Goal: Task Accomplishment & Management: Complete application form

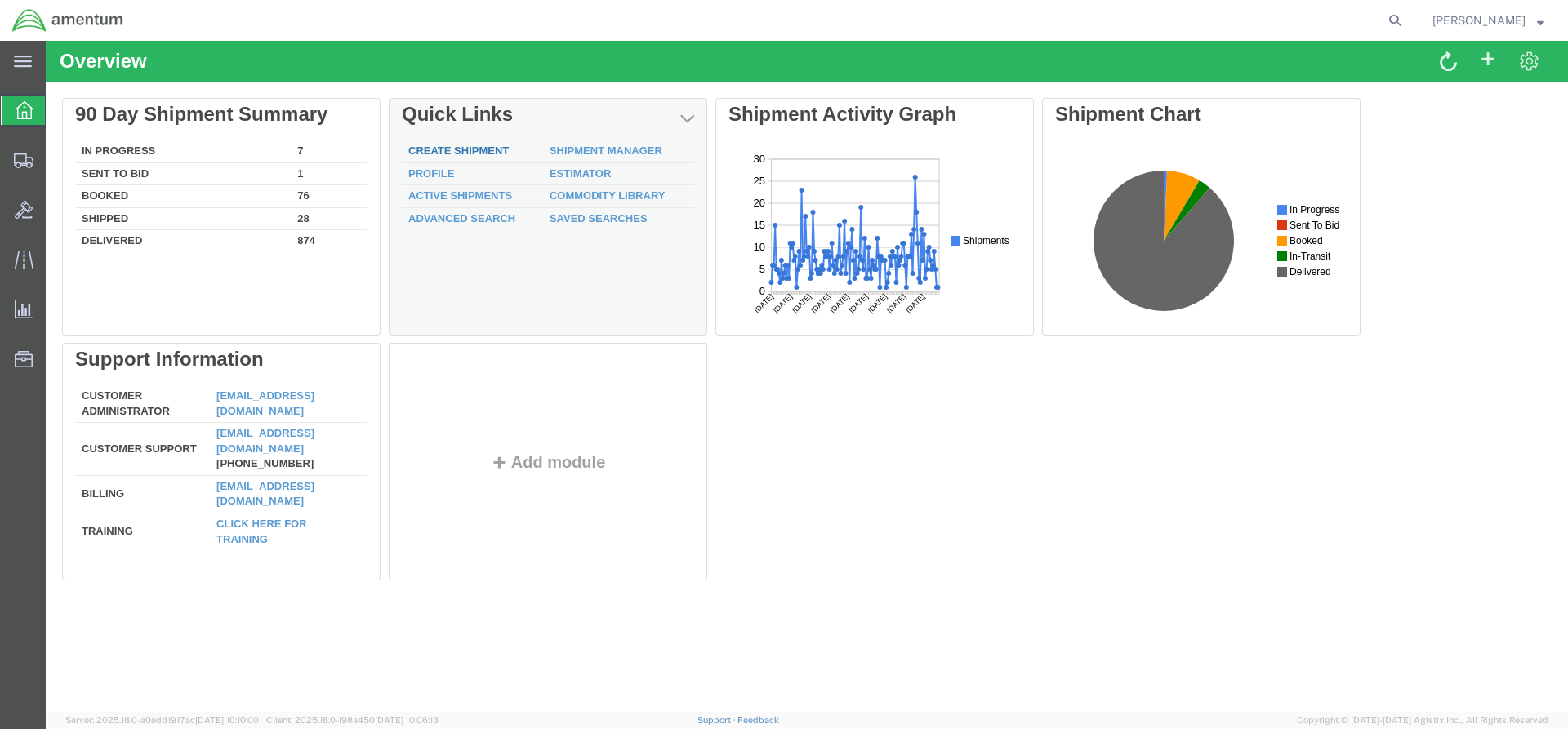
click at [473, 147] on link "Create Shipment" at bounding box center [459, 150] width 101 height 12
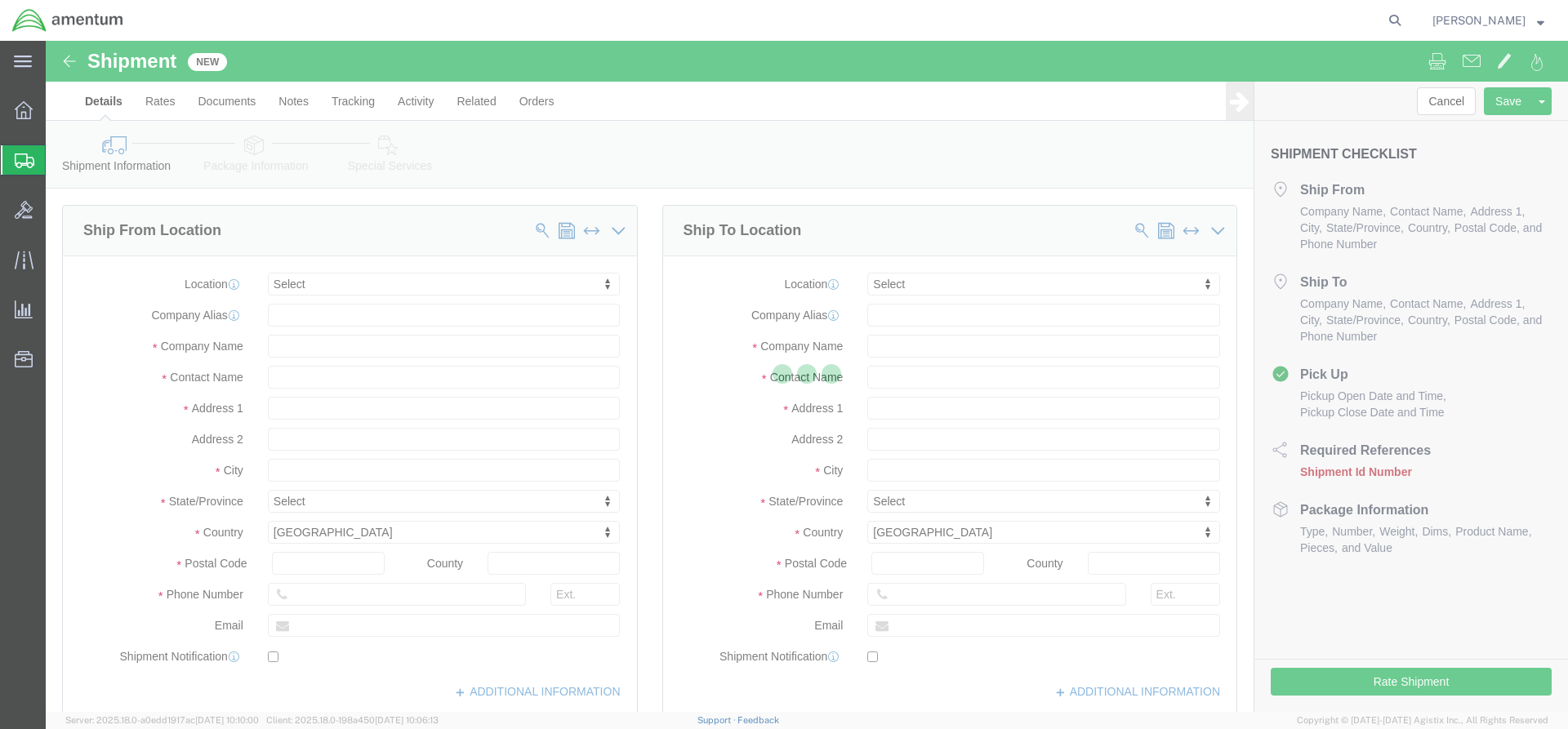
select select
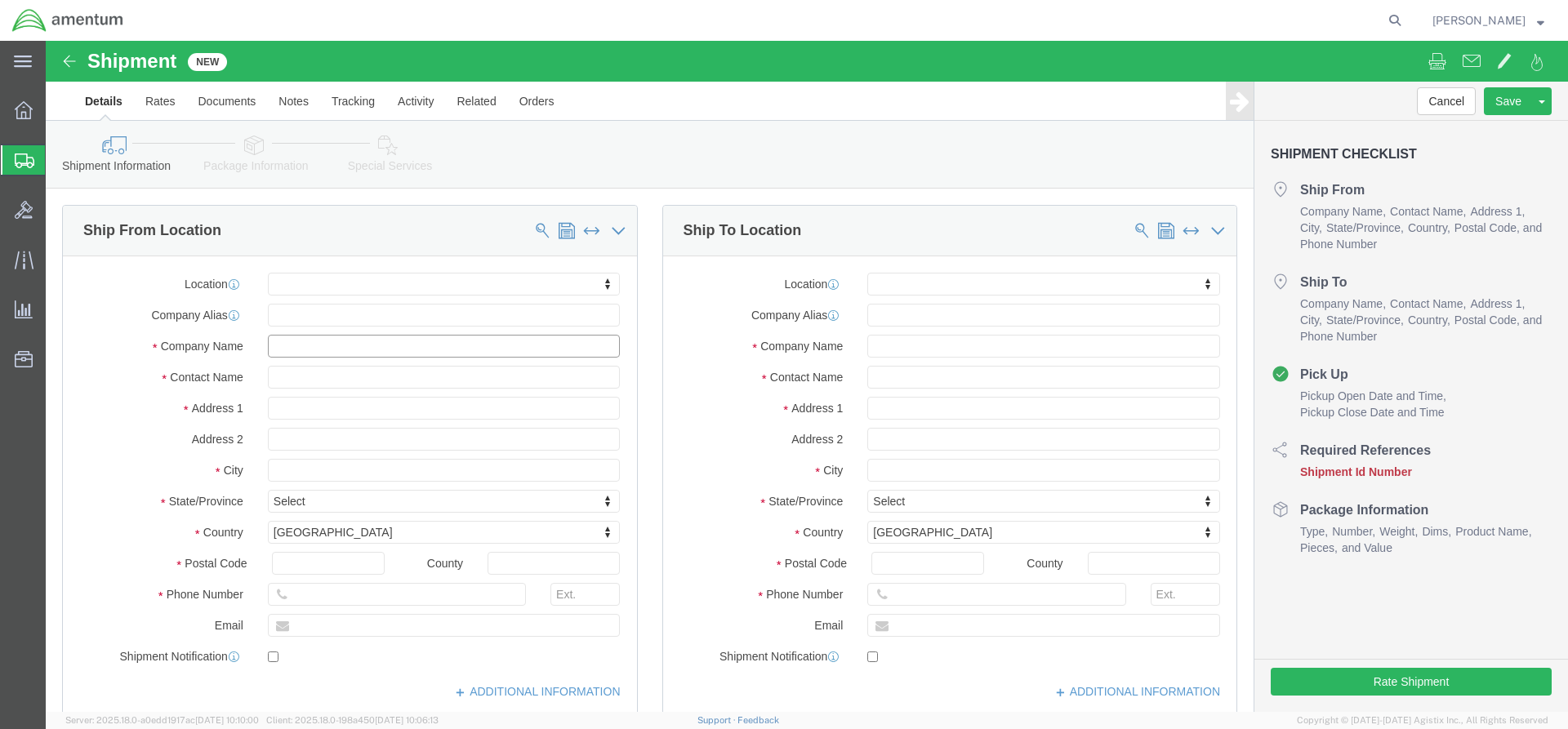
click input "text"
type input "s"
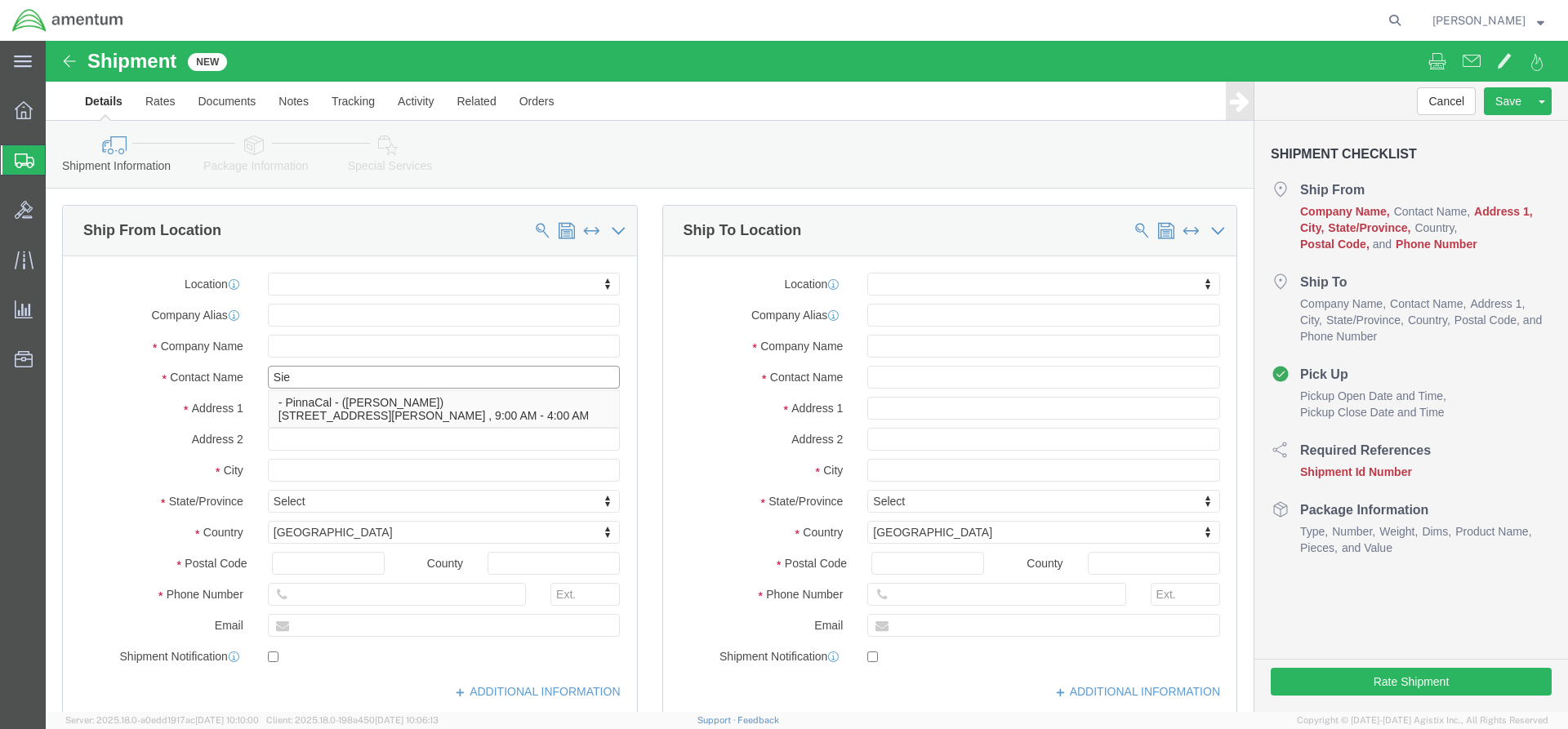
type input "[PERSON_NAME]"
